Goal: Information Seeking & Learning: Learn about a topic

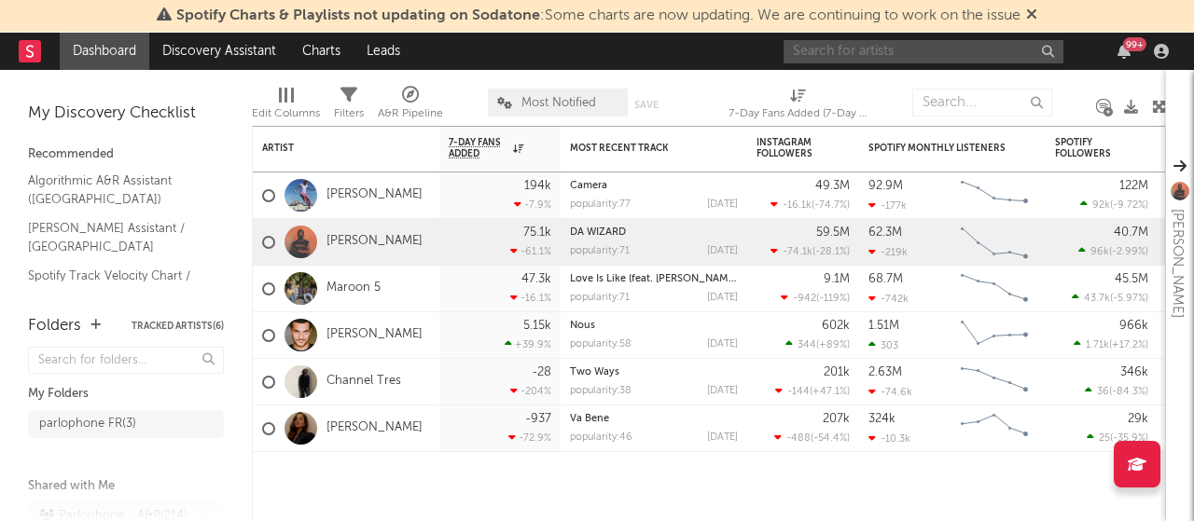
click at [1016, 50] on input "text" at bounding box center [923, 51] width 280 height 23
click at [886, 52] on input "text" at bounding box center [923, 51] width 280 height 23
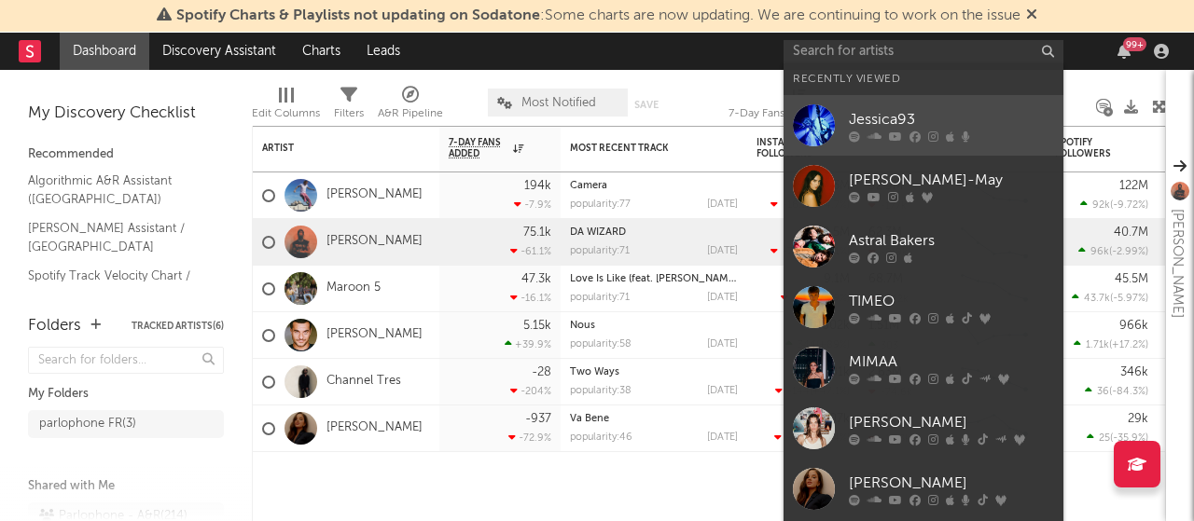
click at [868, 129] on div "Jessica93" at bounding box center [951, 120] width 205 height 22
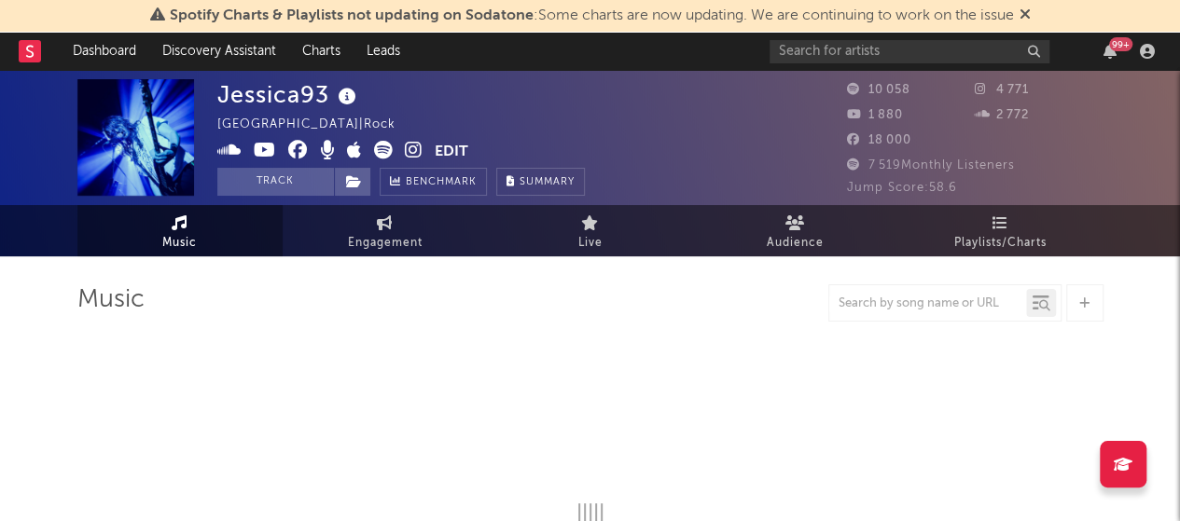
select select "1w"
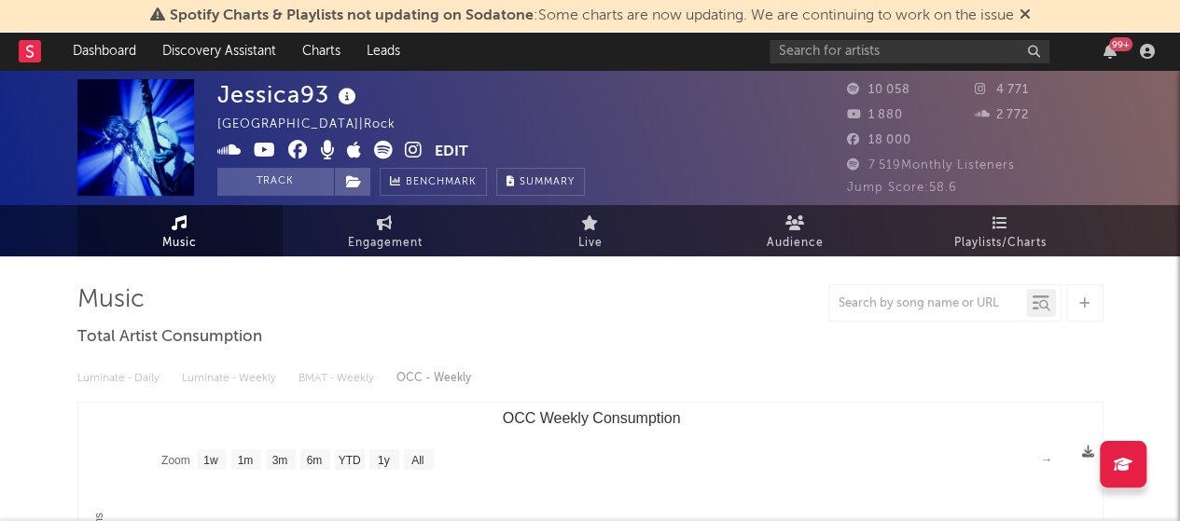
click at [418, 145] on icon at bounding box center [414, 150] width 18 height 19
click at [289, 145] on icon at bounding box center [298, 150] width 20 height 19
click at [263, 146] on icon at bounding box center [265, 150] width 22 height 19
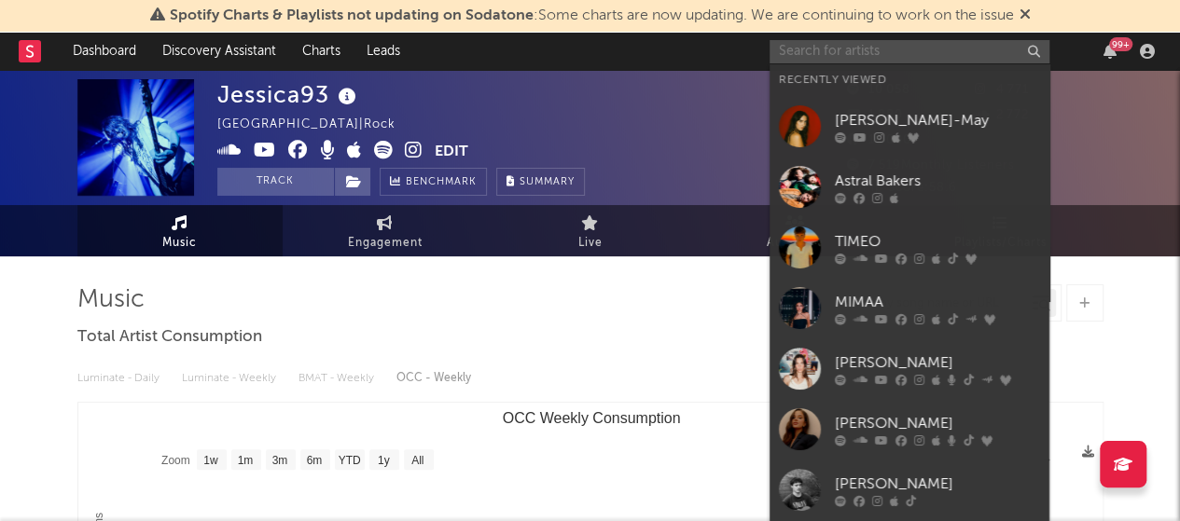
click at [813, 50] on input "text" at bounding box center [909, 51] width 280 height 23
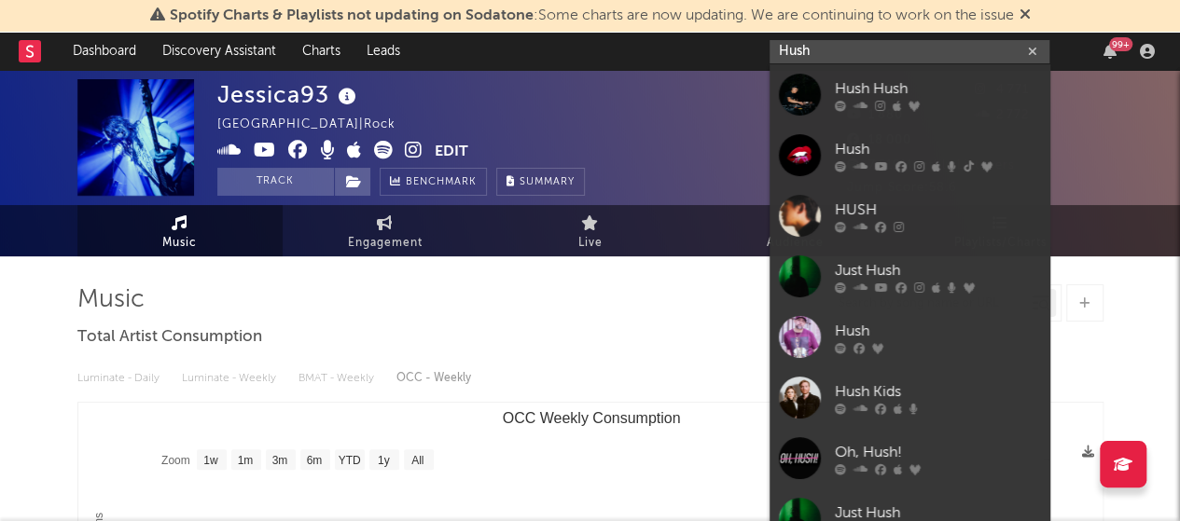
paste input "Hush!Noise"
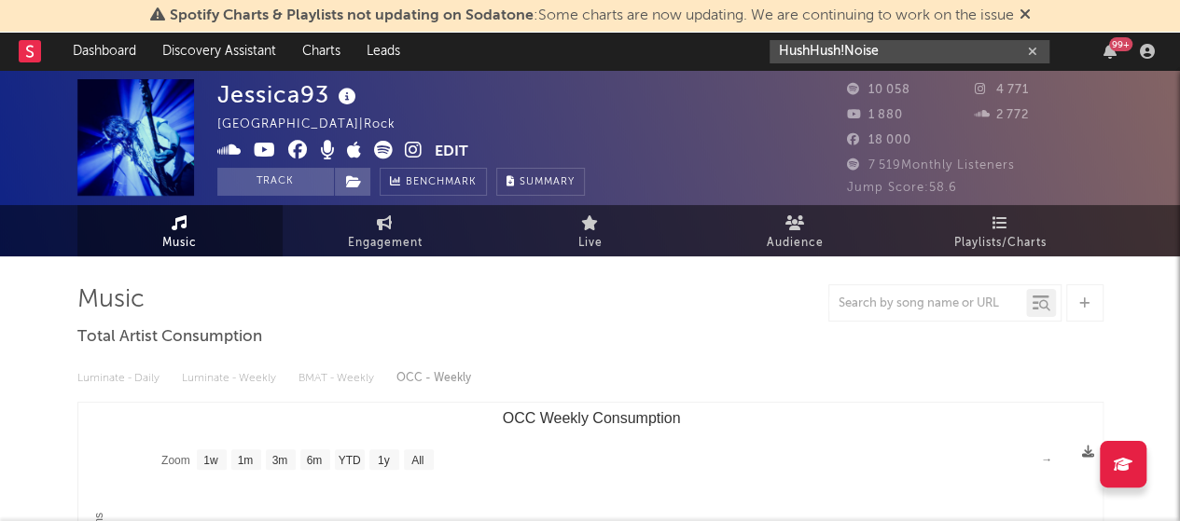
drag, startPoint x: 809, startPoint y: 50, endPoint x: 764, endPoint y: 50, distance: 45.7
click at [764, 50] on nav "Dashboard Discovery Assistant Charts Leads HushHush!Noise 99 +" at bounding box center [590, 51] width 1180 height 37
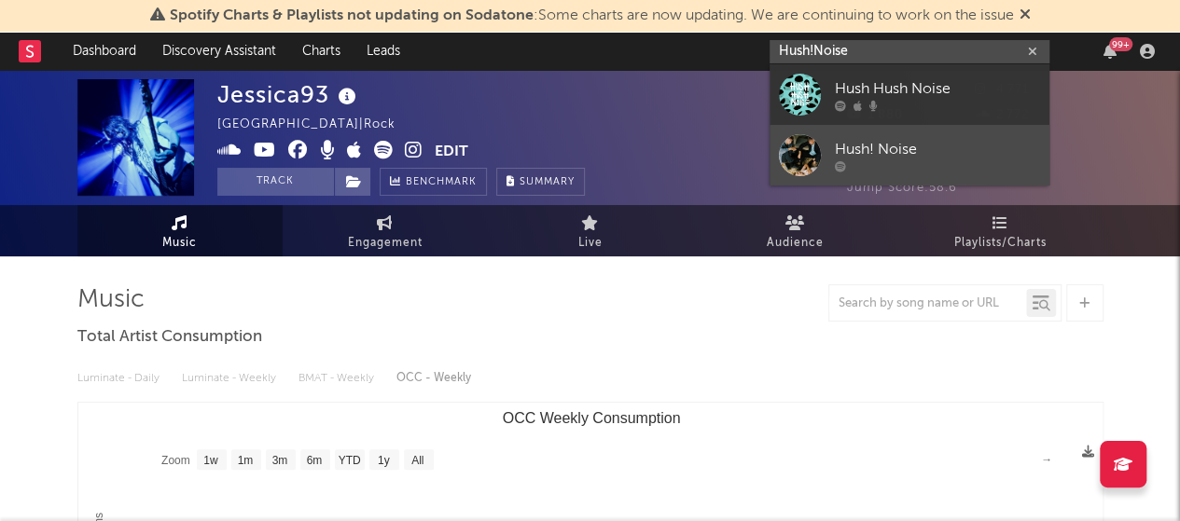
type input "Hush!Noise"
click at [877, 141] on div "Hush! Noise" at bounding box center [937, 149] width 205 height 22
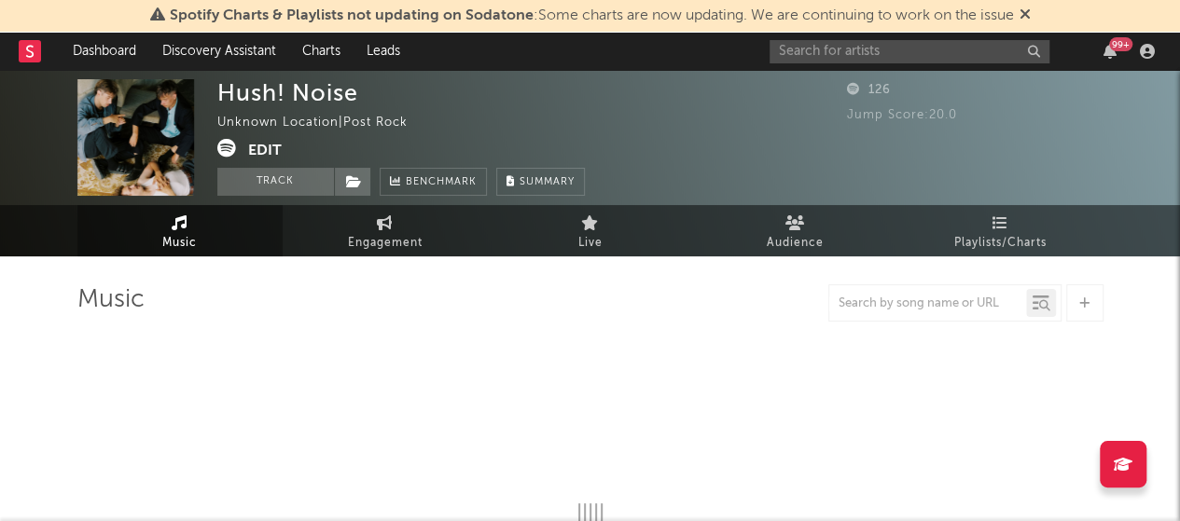
select select "1w"
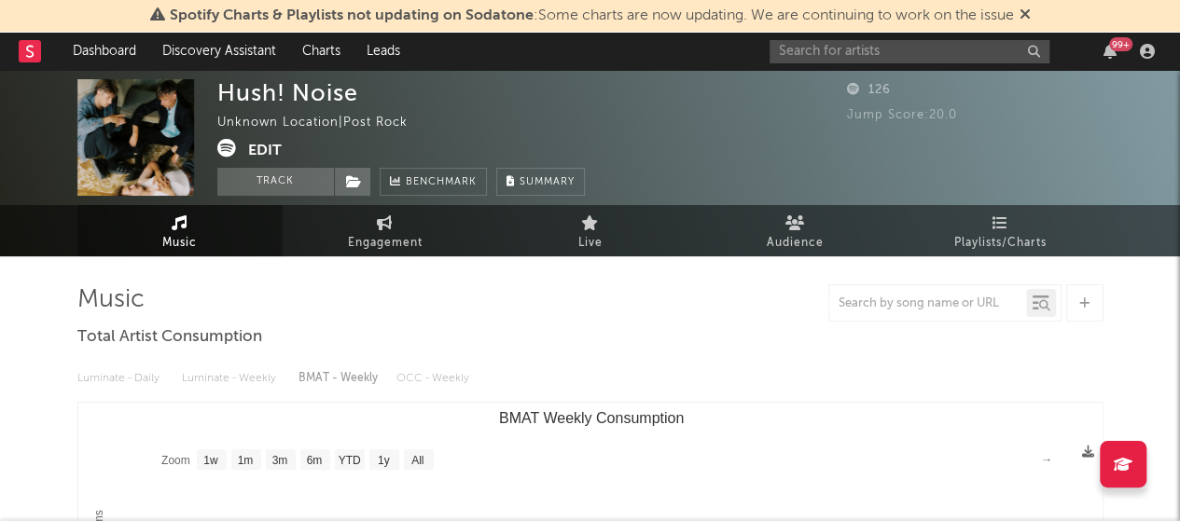
click at [230, 143] on icon at bounding box center [226, 148] width 19 height 19
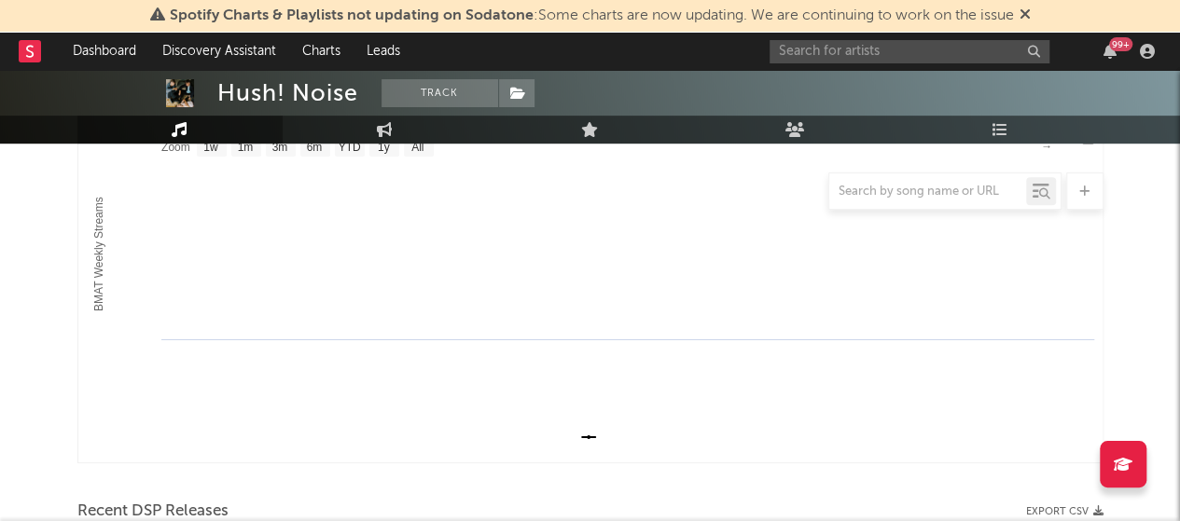
scroll to position [280, 0]
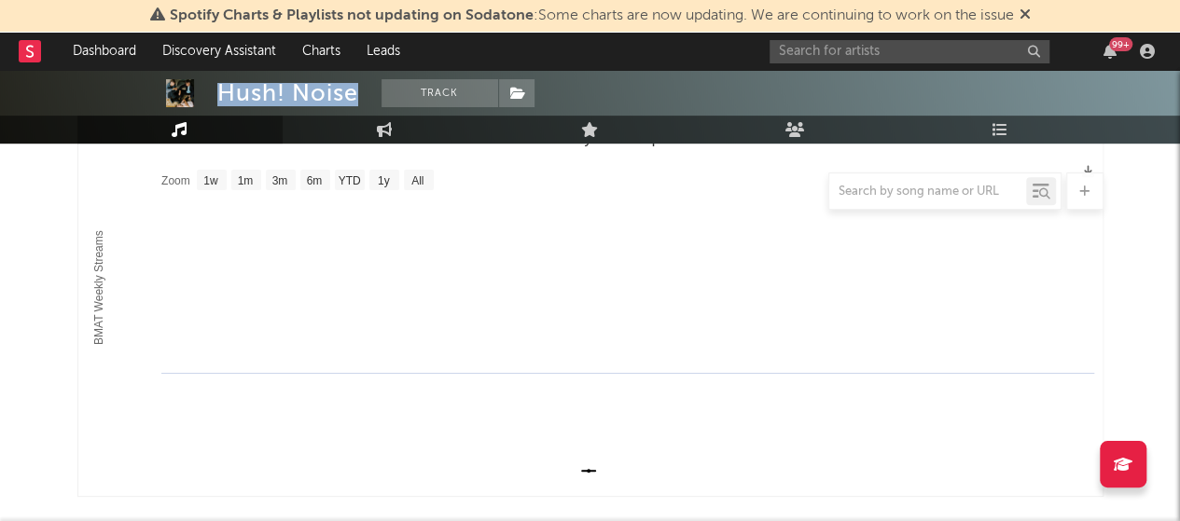
drag, startPoint x: 357, startPoint y: 93, endPoint x: 216, endPoint y: 90, distance: 140.9
click at [217, 90] on span "Hush! Noise Track" at bounding box center [375, 93] width 317 height 28
